Goal: Task Accomplishment & Management: Complete application form

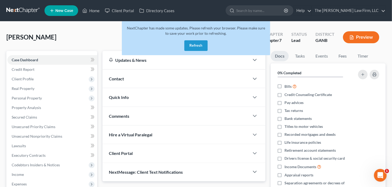
click at [196, 48] on button "Refresh" at bounding box center [195, 45] width 23 height 11
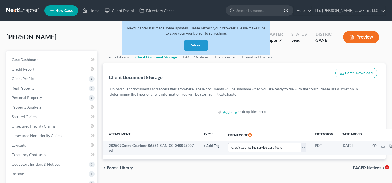
select select "5"
click at [197, 43] on button "Refresh" at bounding box center [195, 45] width 23 height 11
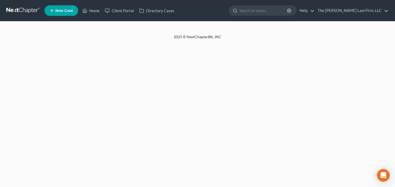
select select "5"
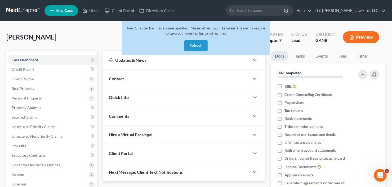
click at [194, 45] on button "Refresh" at bounding box center [195, 45] width 23 height 11
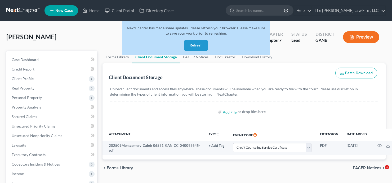
select select "5"
click at [198, 45] on button "Refresh" at bounding box center [195, 45] width 23 height 11
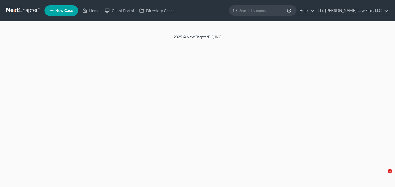
select select "5"
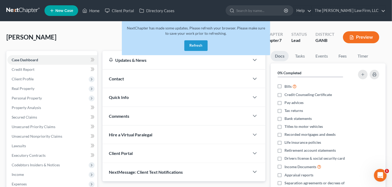
click at [200, 48] on button "Refresh" at bounding box center [195, 45] width 23 height 11
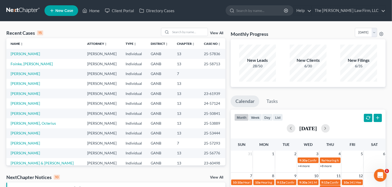
click at [63, 10] on span "New Case" at bounding box center [64, 11] width 18 height 4
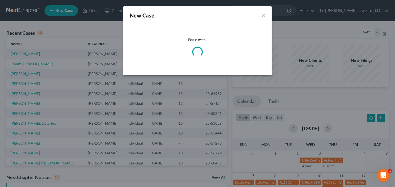
select select "19"
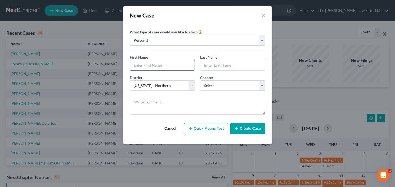
click at [141, 64] on input "text" at bounding box center [162, 65] width 65 height 10
type input "Frank"
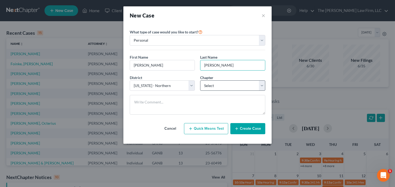
type input "Thompson"
click at [210, 86] on select "Select 7 11 12 13" at bounding box center [232, 85] width 65 height 11
select select "0"
click at [200, 80] on select "Select 7 11 12 13" at bounding box center [232, 85] width 65 height 11
click at [246, 128] on button "Create Case" at bounding box center [247, 128] width 35 height 11
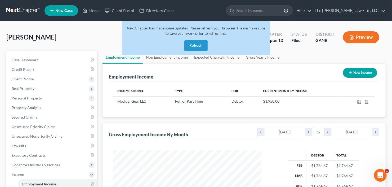
scroll to position [94, 159]
click at [190, 48] on button "Refresh" at bounding box center [195, 45] width 23 height 11
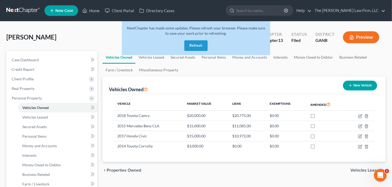
click at [196, 46] on button "Refresh" at bounding box center [195, 45] width 23 height 11
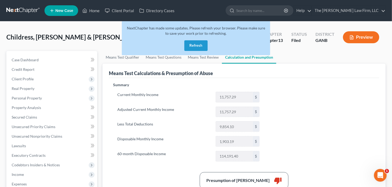
click at [198, 46] on button "Refresh" at bounding box center [195, 45] width 23 height 11
